Goal: Information Seeking & Learning: Learn about a topic

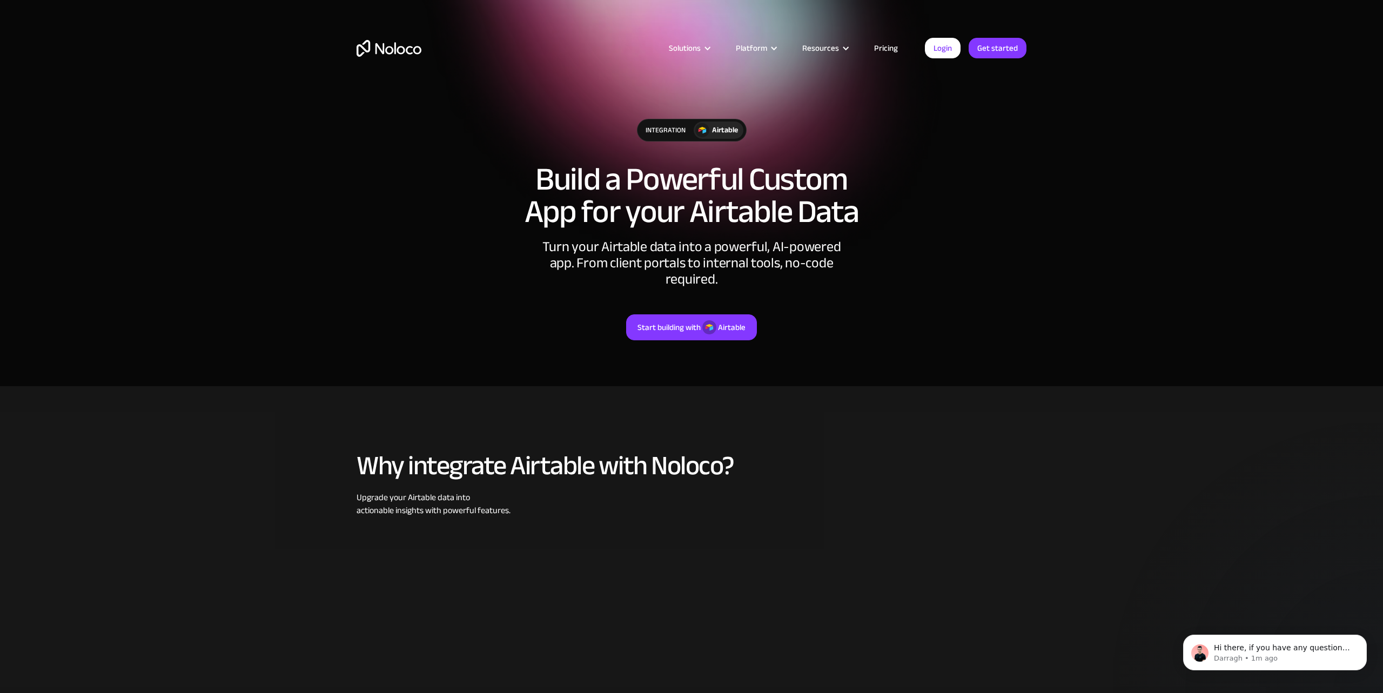
click at [891, 51] on link "Pricing" at bounding box center [886, 48] width 51 height 14
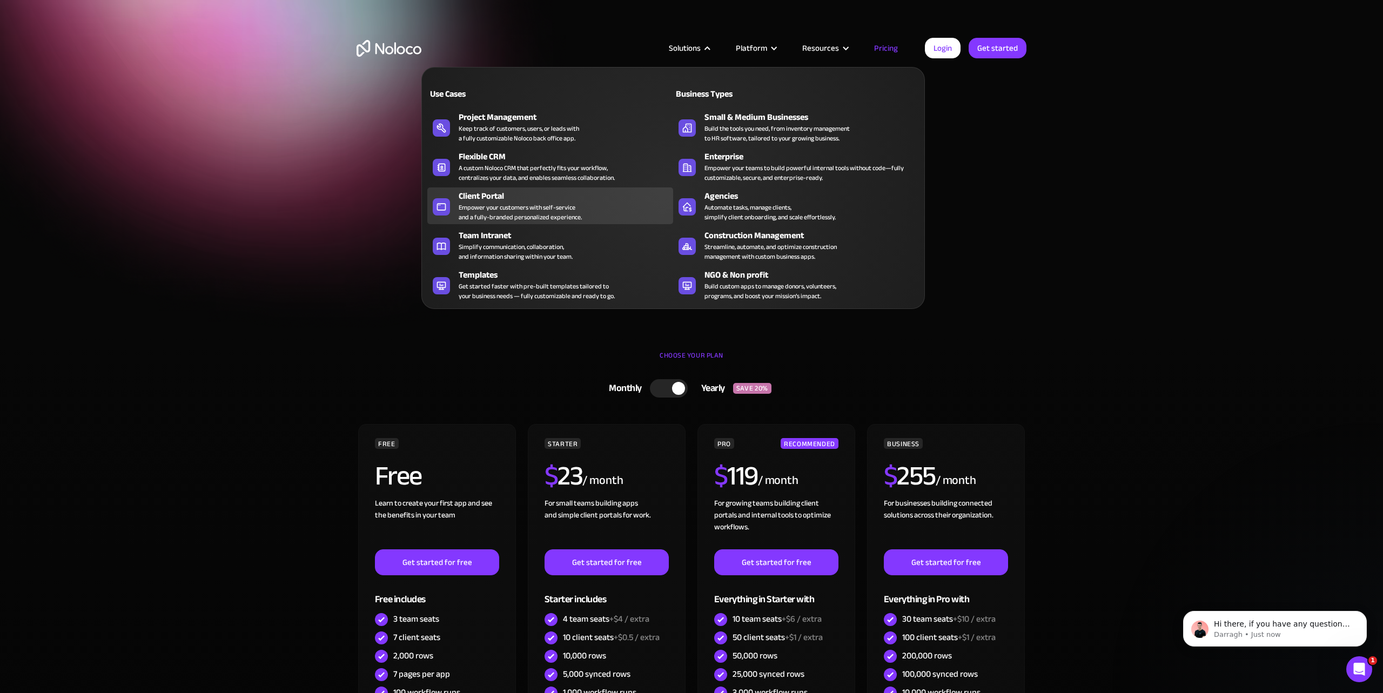
click at [487, 197] on div "Client Portal" at bounding box center [568, 196] width 219 height 13
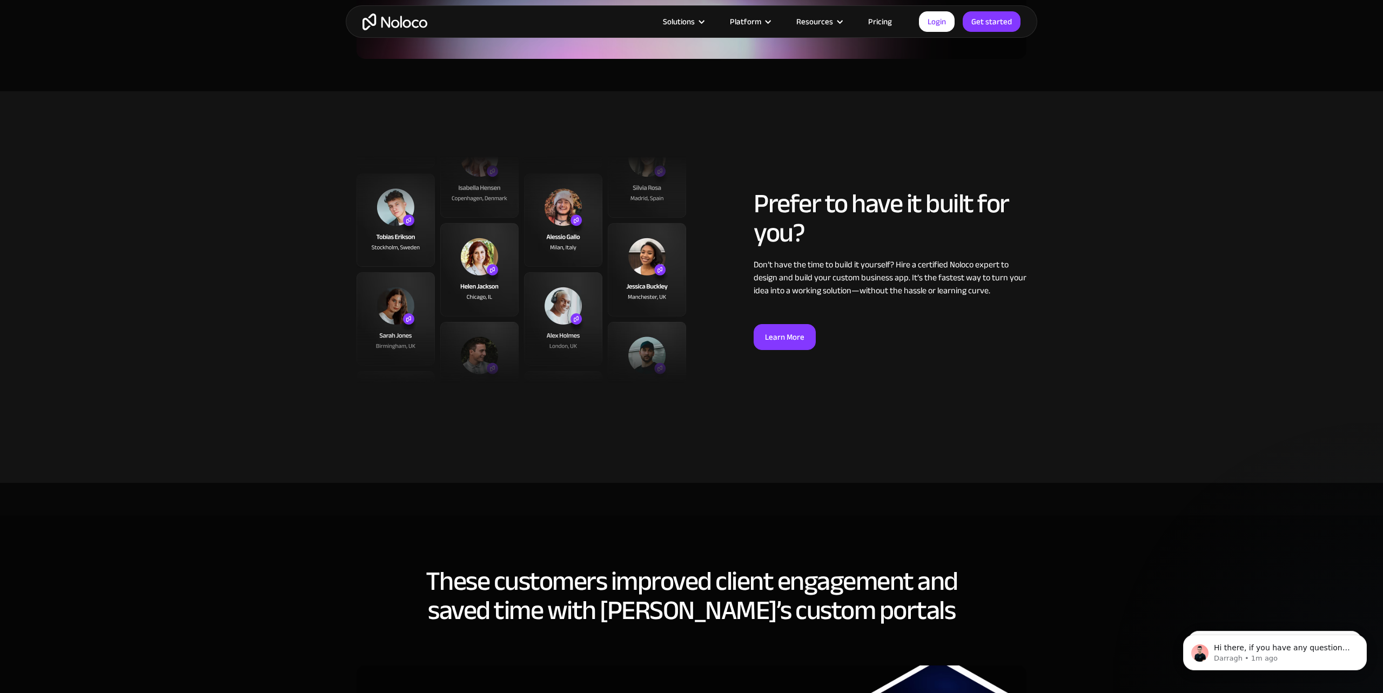
scroll to position [2606, 0]
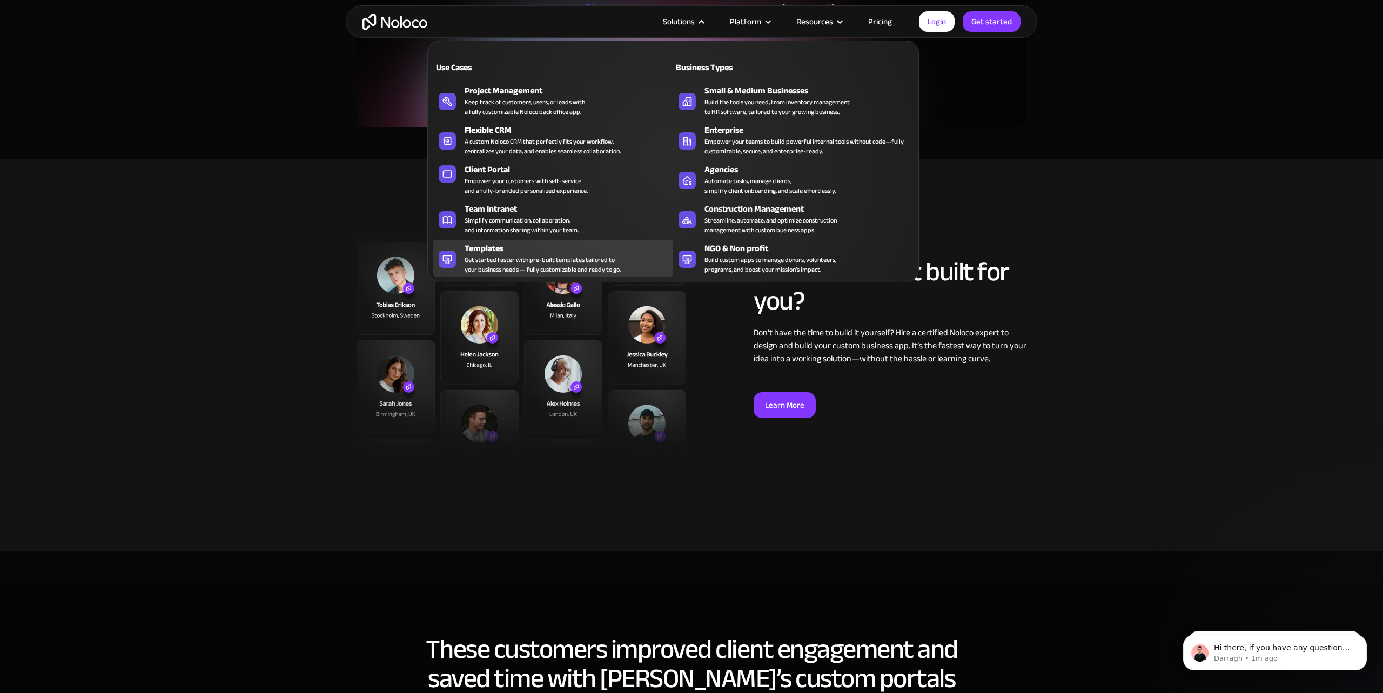
click at [498, 252] on div "Templates" at bounding box center [571, 248] width 213 height 13
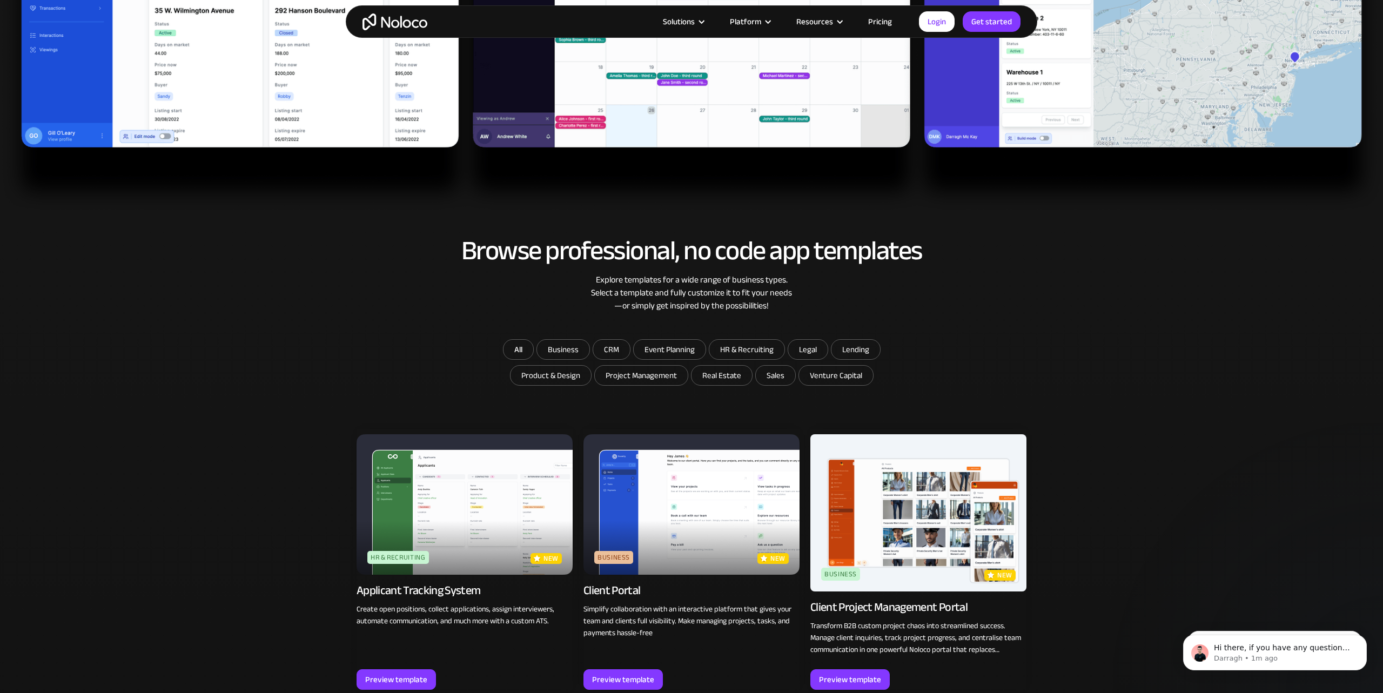
scroll to position [506, 0]
click at [559, 353] on input "Business" at bounding box center [563, 348] width 52 height 19
checkbox input "true"
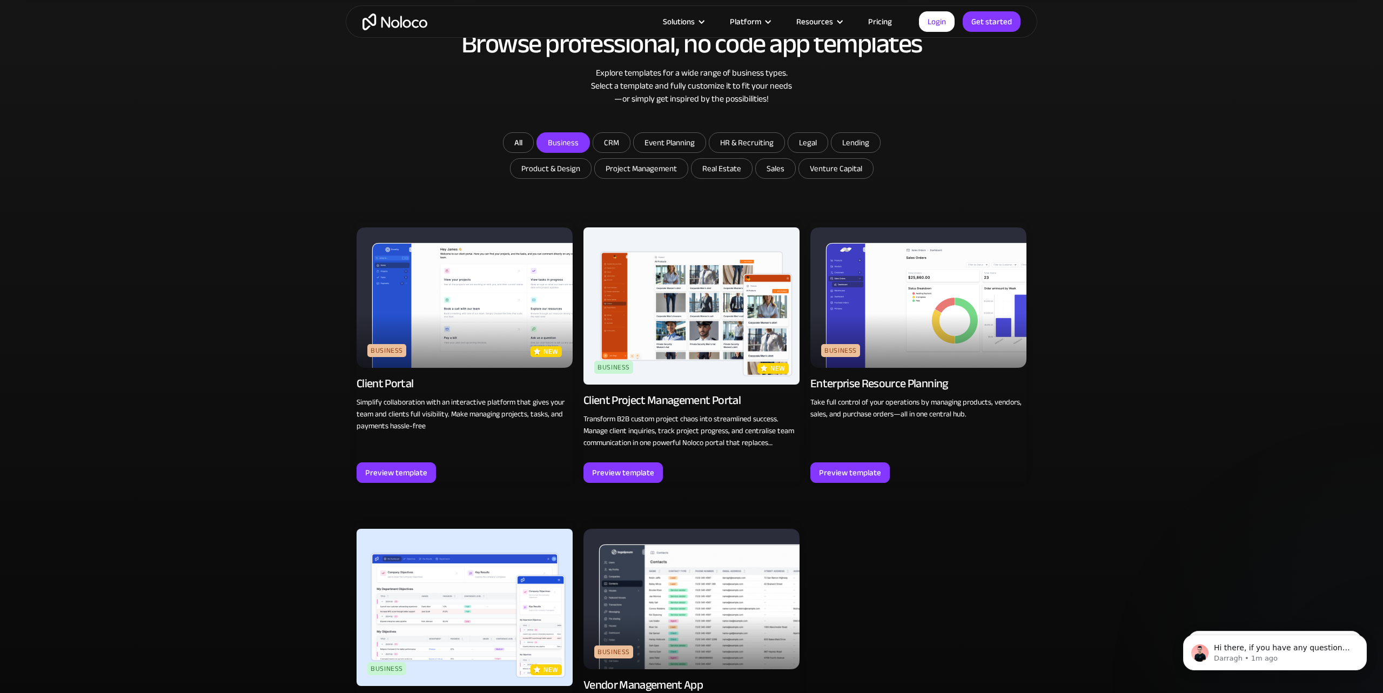
scroll to position [675, 0]
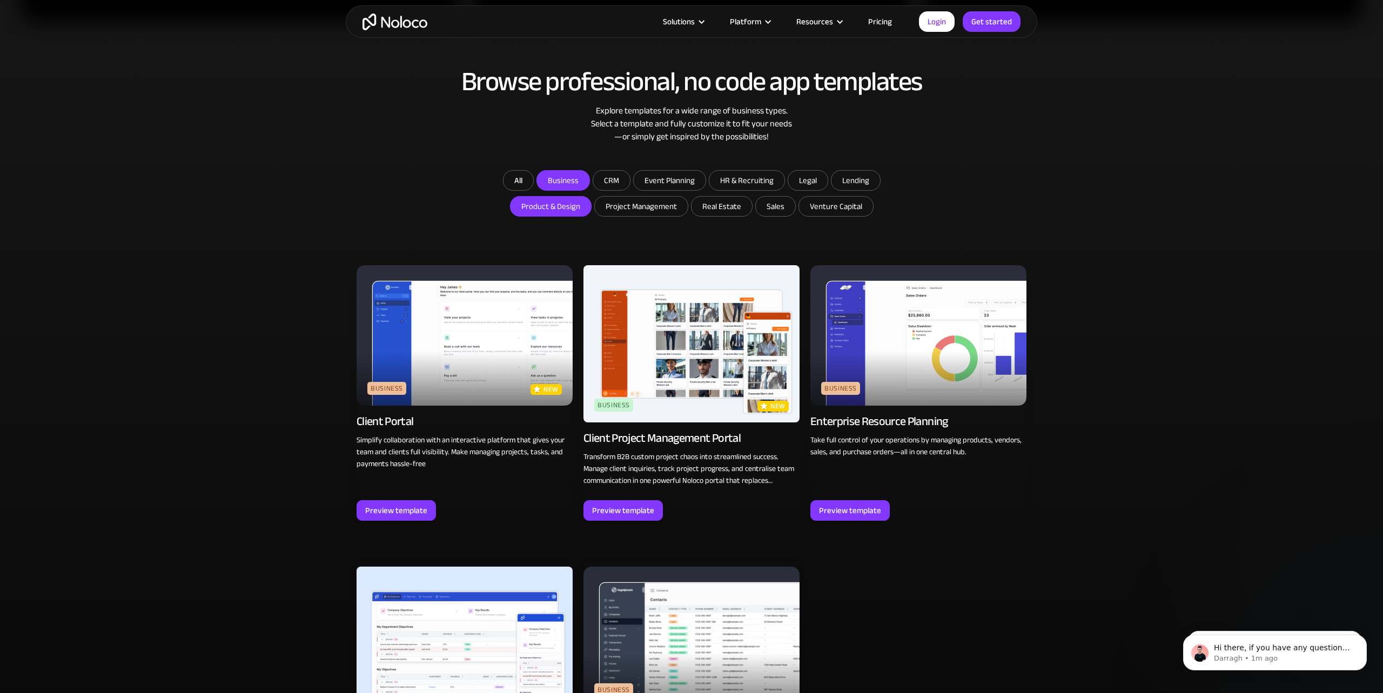
click at [563, 190] on input "Product & Design" at bounding box center [563, 180] width 52 height 19
checkbox input "true"
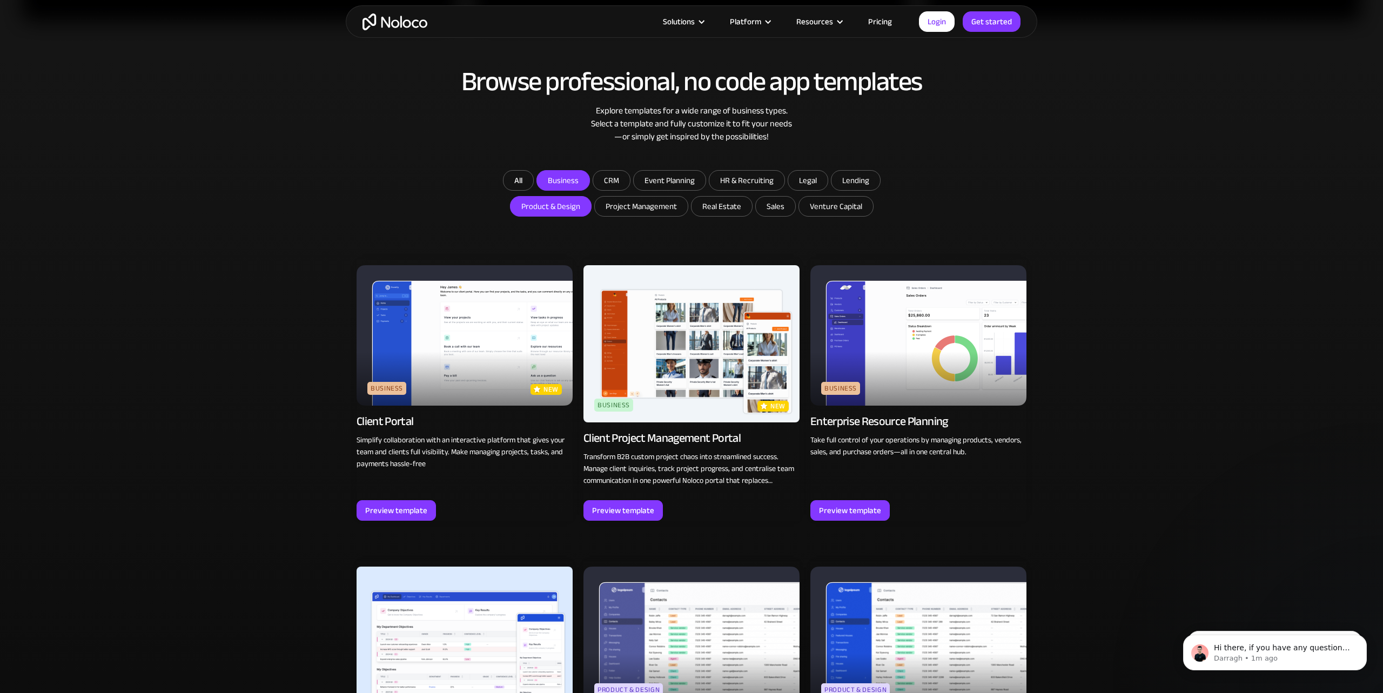
click at [559, 182] on input "Business" at bounding box center [563, 180] width 52 height 19
checkbox input "false"
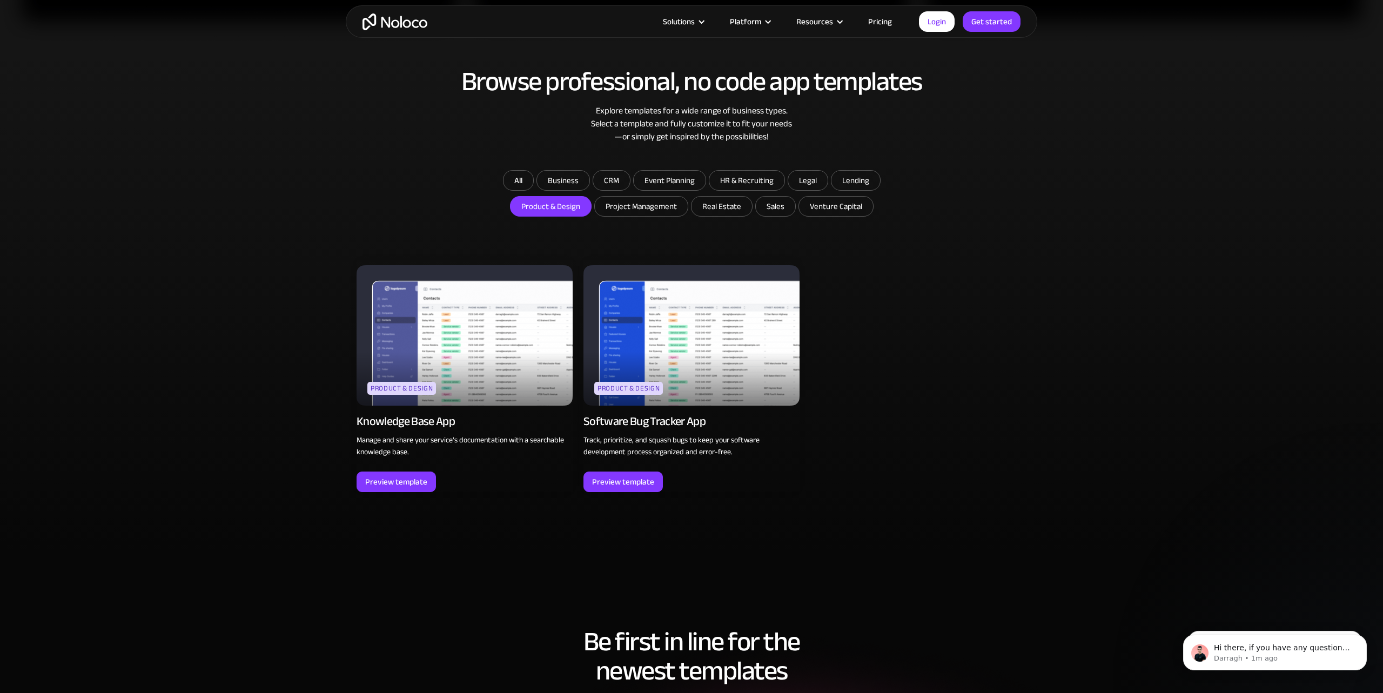
click at [580, 204] on input "Product & Design" at bounding box center [551, 206] width 81 height 19
checkbox input "false"
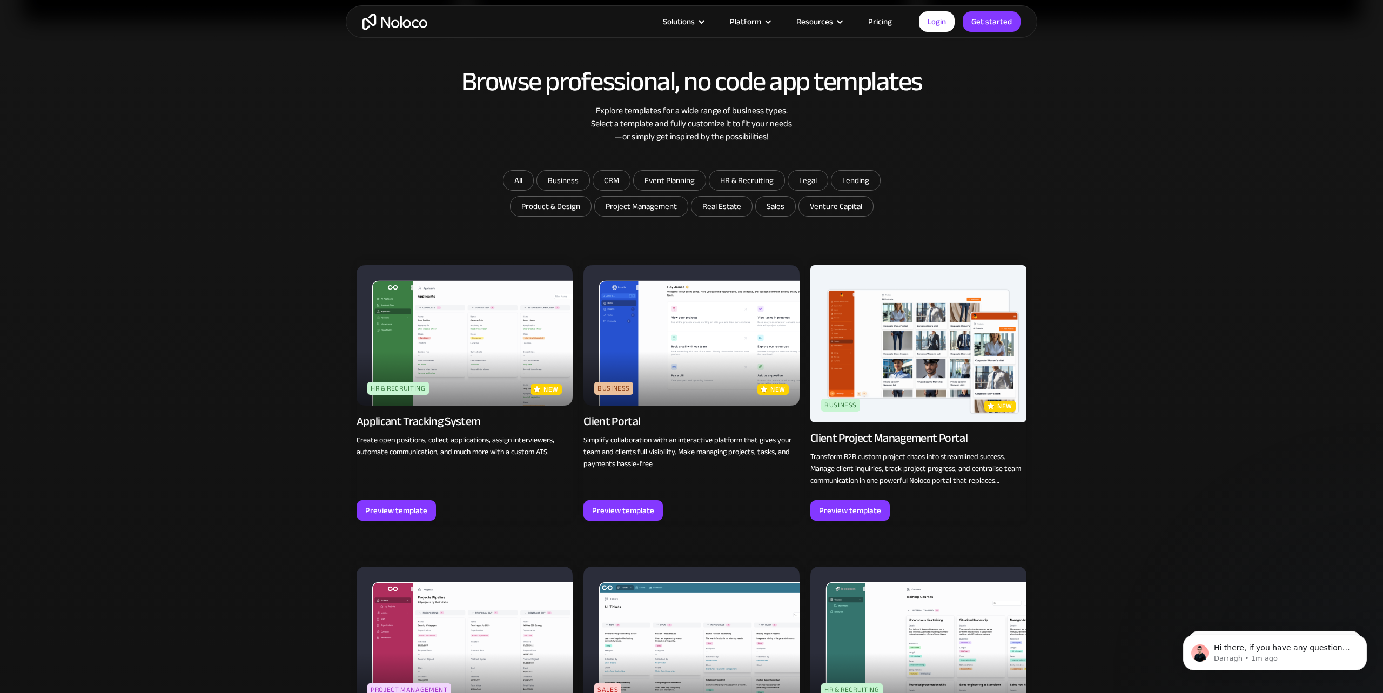
click at [631, 176] on form "All Business CRM Event Planning HR & Recruiting Legal Lending Product & Design …" at bounding box center [691, 194] width 432 height 49
click at [589, 178] on input "CRM" at bounding box center [563, 180] width 52 height 19
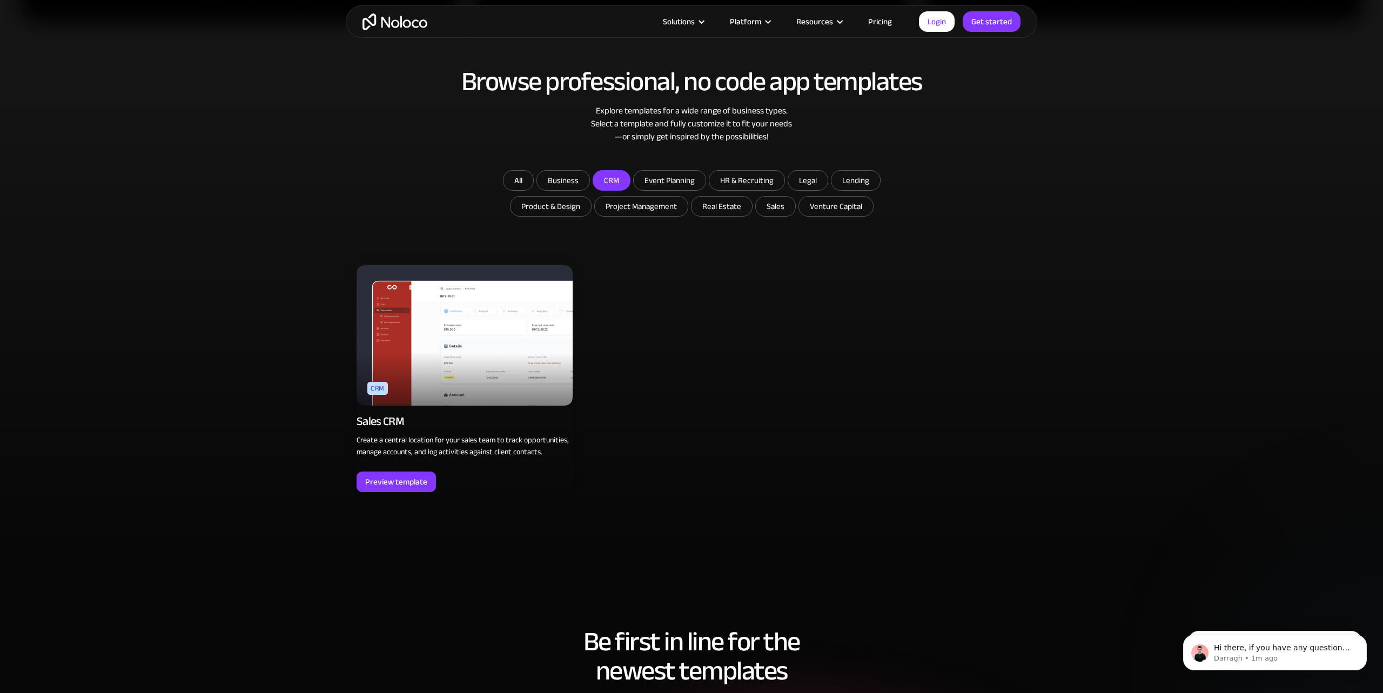
click at [619, 178] on input "CRM" at bounding box center [611, 180] width 37 height 19
checkbox input "false"
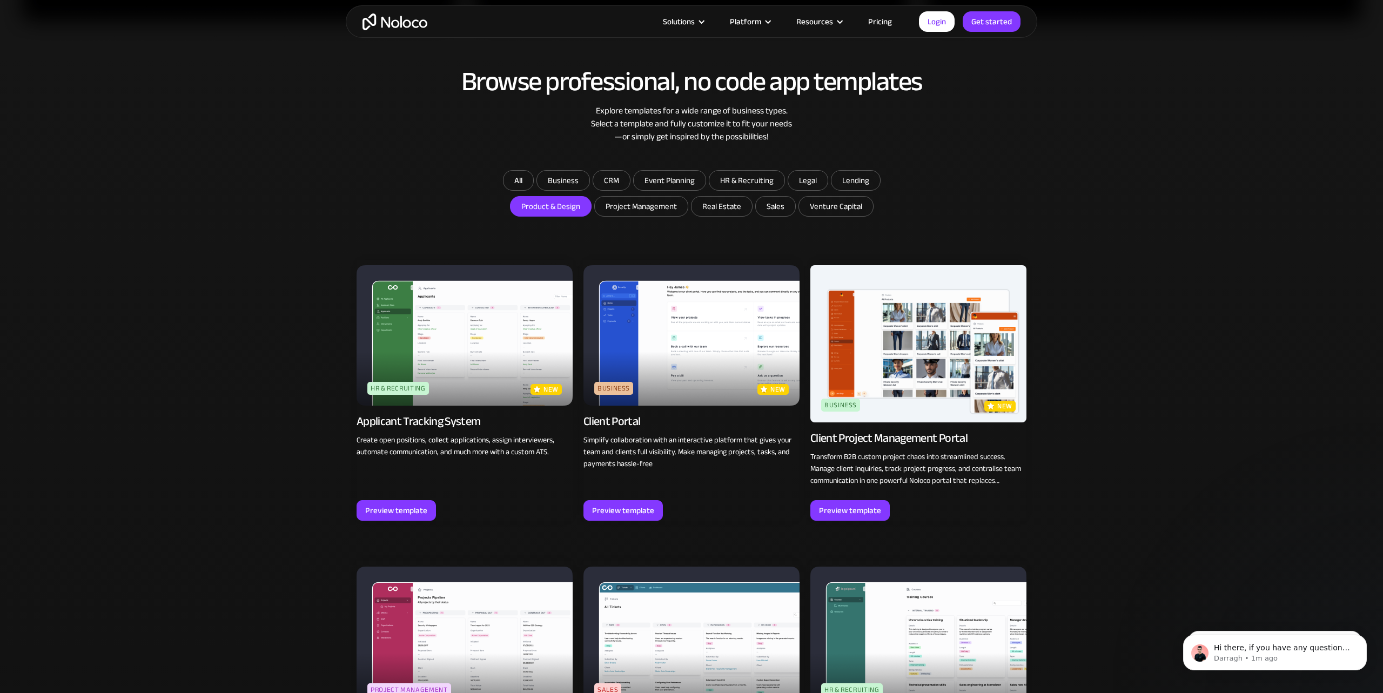
click at [544, 190] on input "Product & Design" at bounding box center [563, 180] width 52 height 19
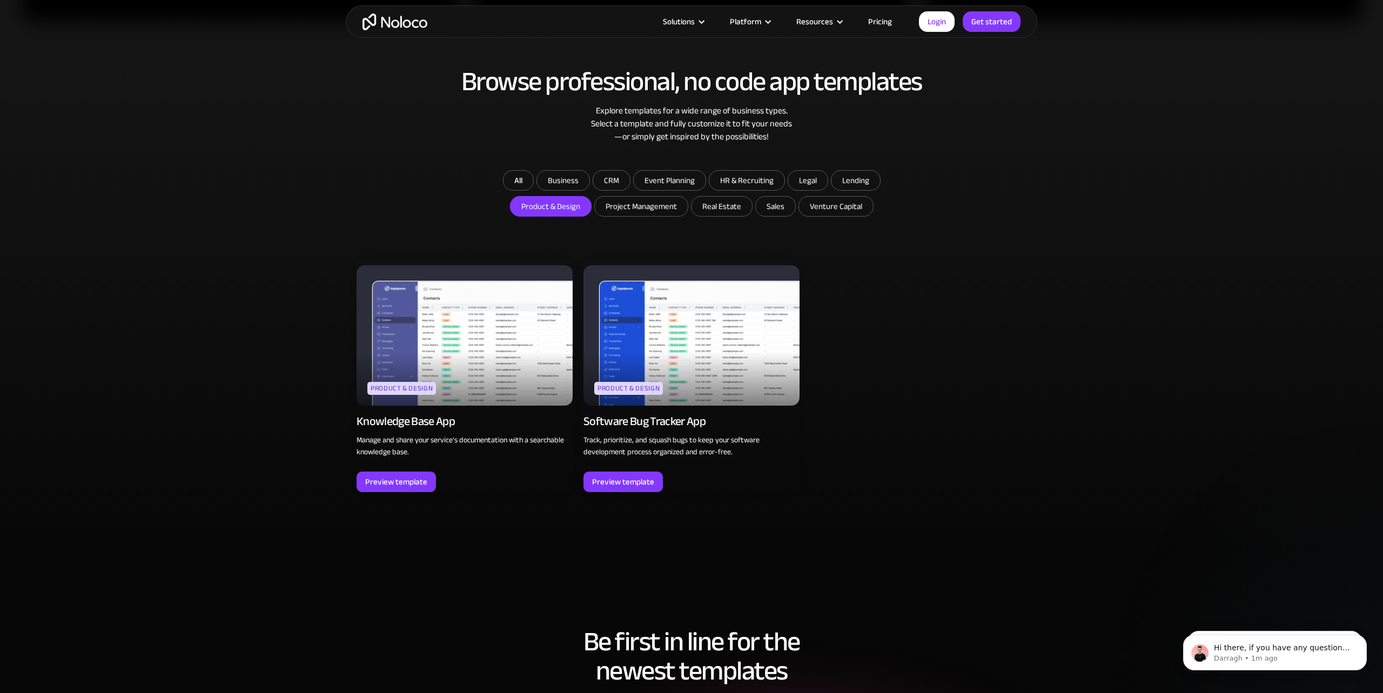
click at [542, 207] on input "Product & Design" at bounding box center [551, 206] width 81 height 19
checkbox input "false"
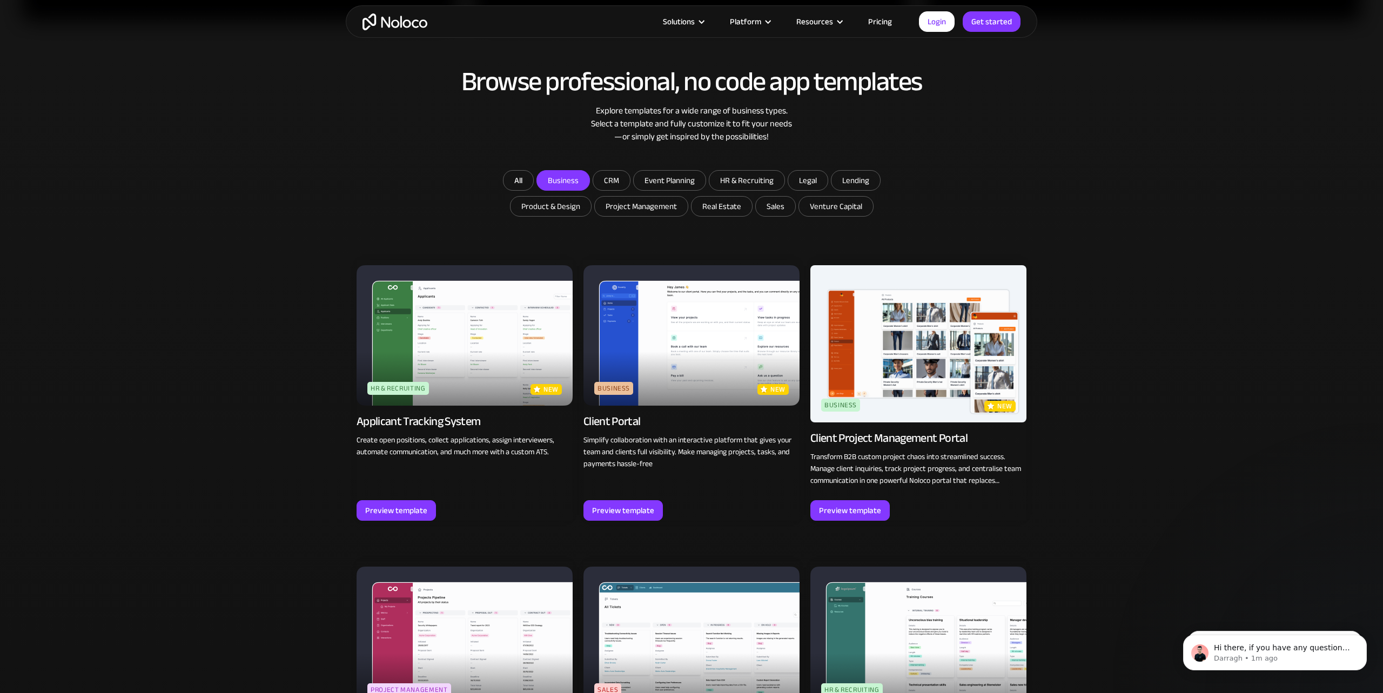
click at [562, 182] on input "Business" at bounding box center [563, 180] width 52 height 19
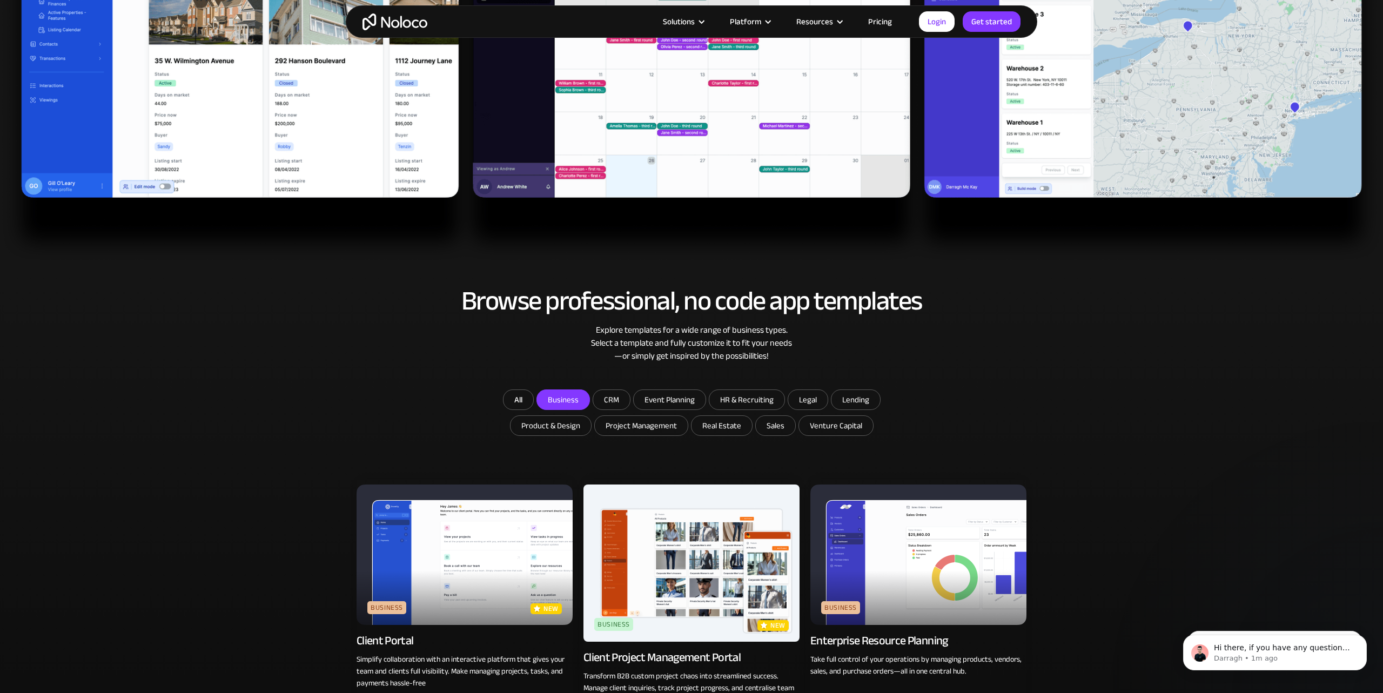
scroll to position [443, 0]
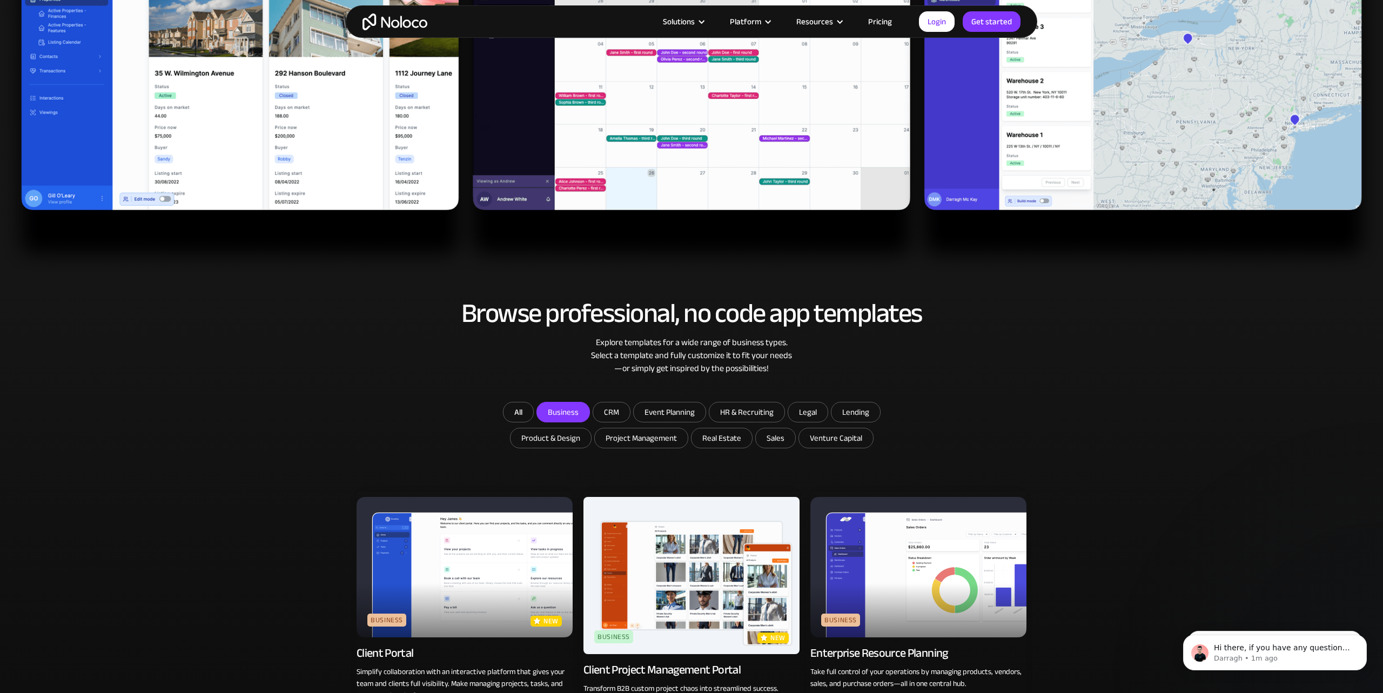
click at [563, 410] on input "Business" at bounding box center [563, 412] width 52 height 19
checkbox input "false"
